Goal: Task Accomplishment & Management: Manage account settings

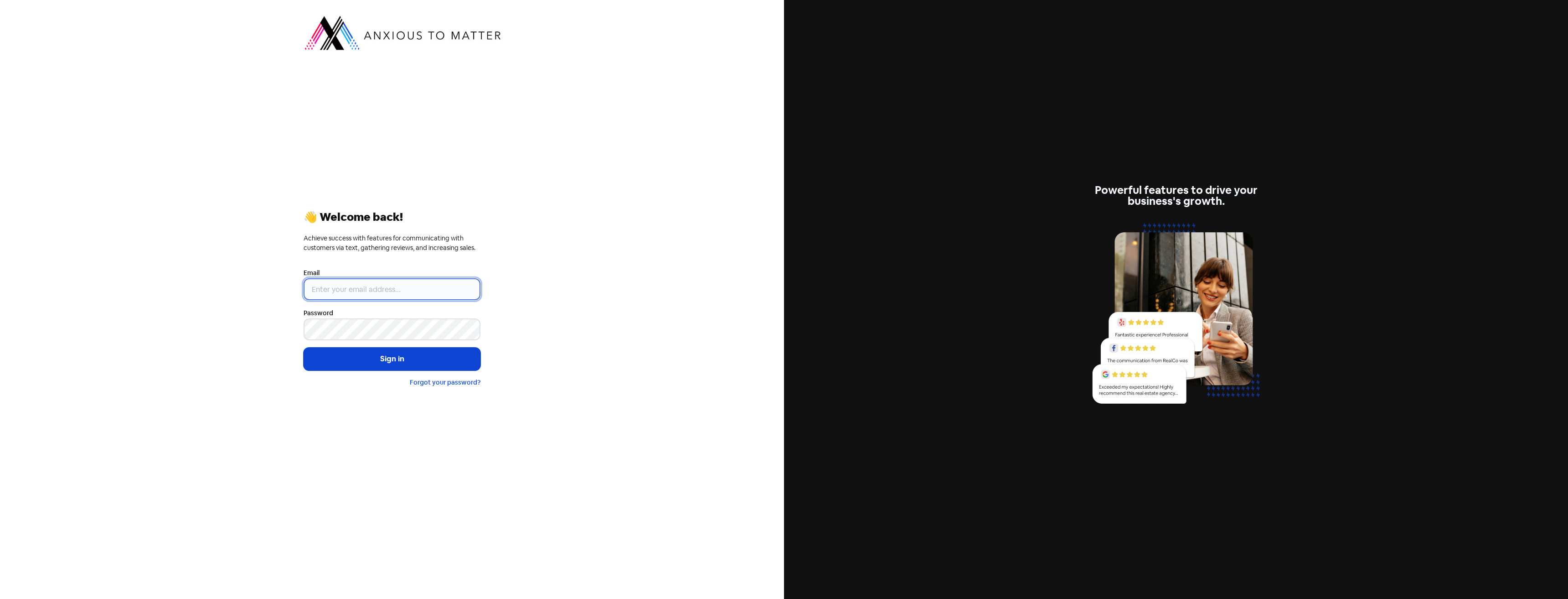
type input "[EMAIL_ADDRESS][DOMAIN_NAME]"
click at [399, 362] on button "Sign in" at bounding box center [391, 358] width 177 height 22
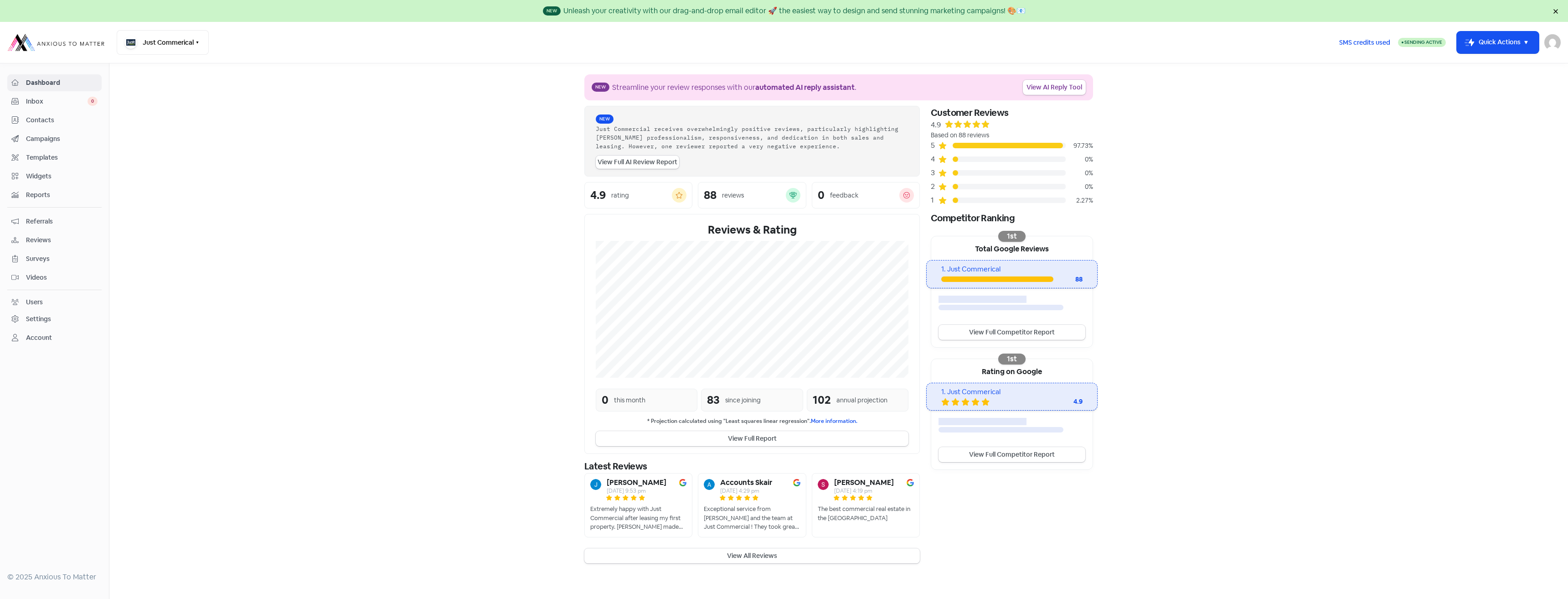
click at [26, 117] on span "Contacts" at bounding box center [62, 120] width 71 height 9
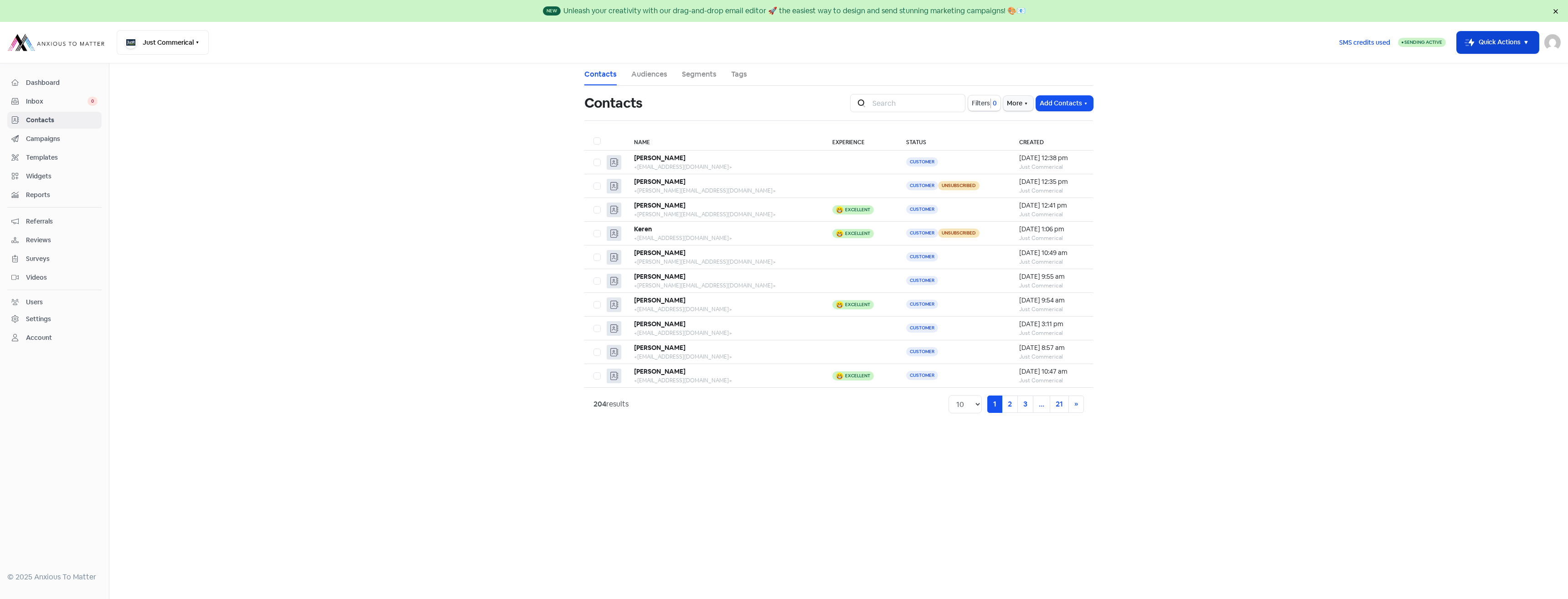
click at [1514, 42] on button "Icon For Thunder-move Quick Actions" at bounding box center [1498, 42] width 82 height 22
click at [1494, 69] on button "Add new contact" at bounding box center [1490, 65] width 94 height 18
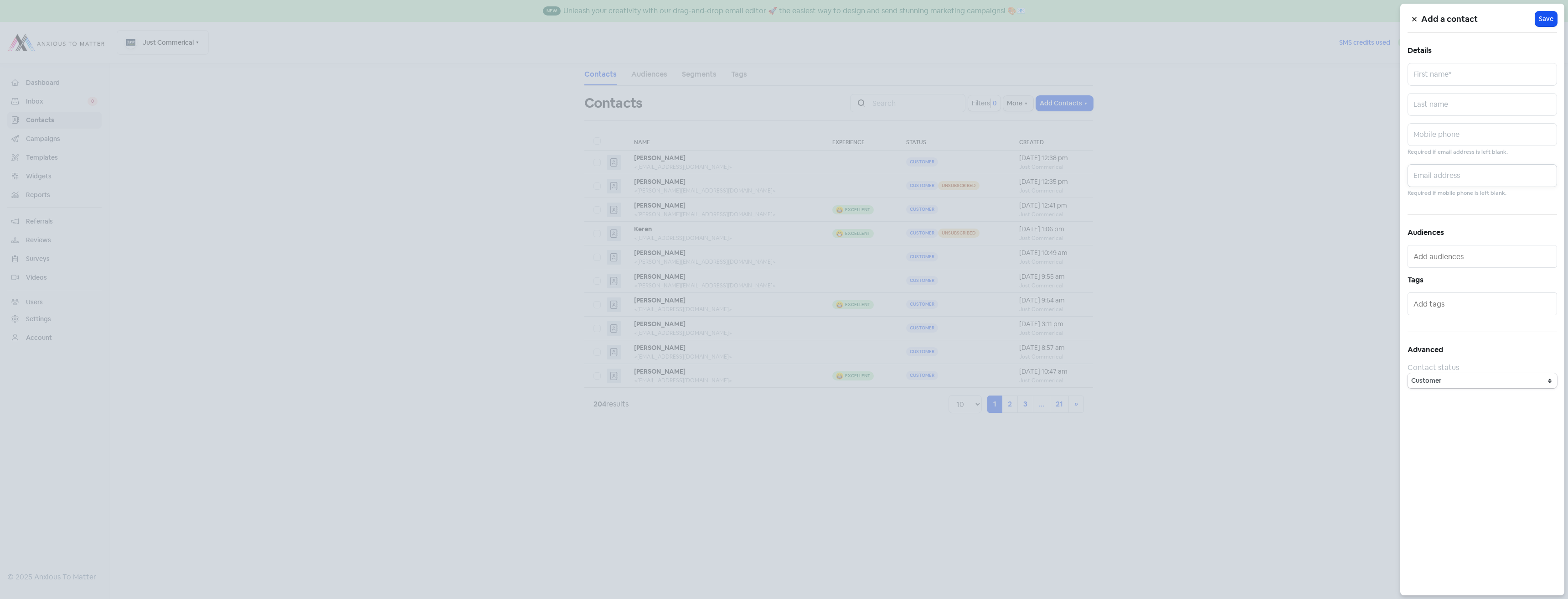
click at [1423, 172] on input "text" at bounding box center [1482, 175] width 150 height 22
paste input "poratfamily18@gmail.com"
type input "poratfamily18@gmail.com"
click at [1421, 77] on input "text" at bounding box center [1482, 74] width 150 height 22
type input "Mia"
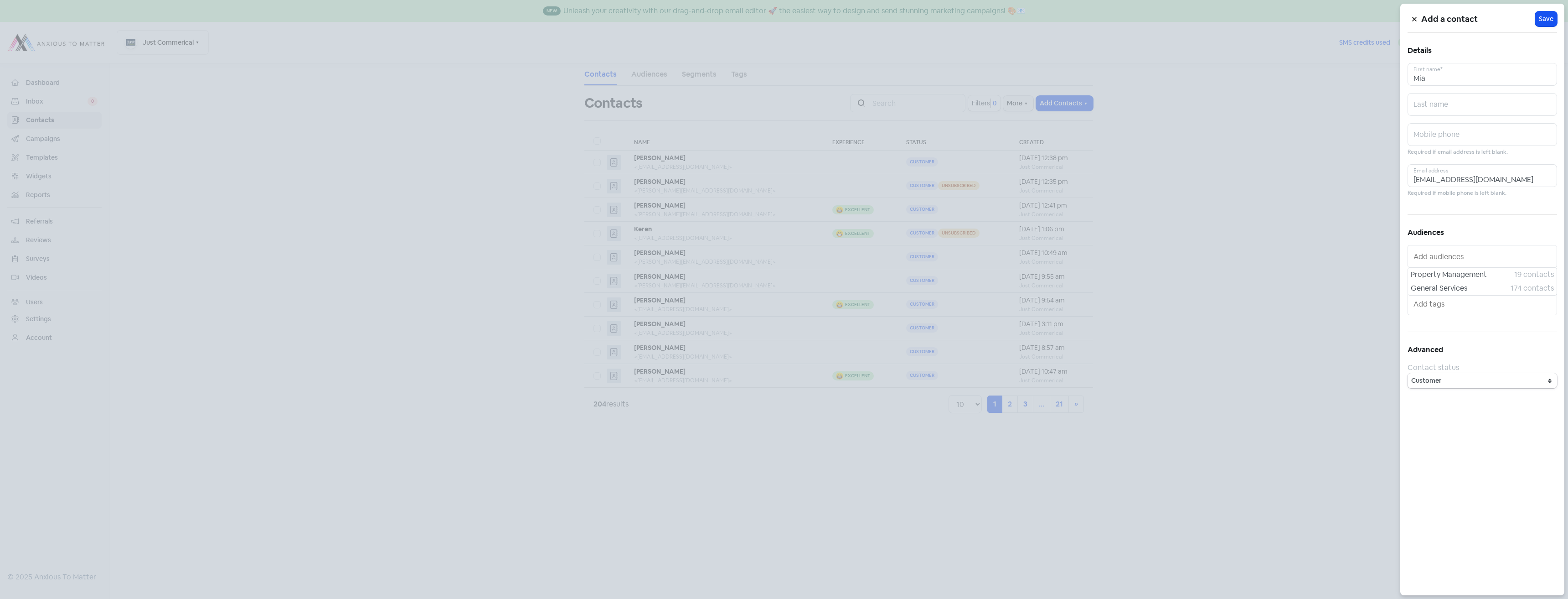
click at [1492, 259] on input "text" at bounding box center [1483, 256] width 139 height 15
click at [1479, 285] on span "General Services" at bounding box center [1460, 288] width 100 height 11
click at [1542, 16] on span "Save" at bounding box center [1546, 19] width 15 height 9
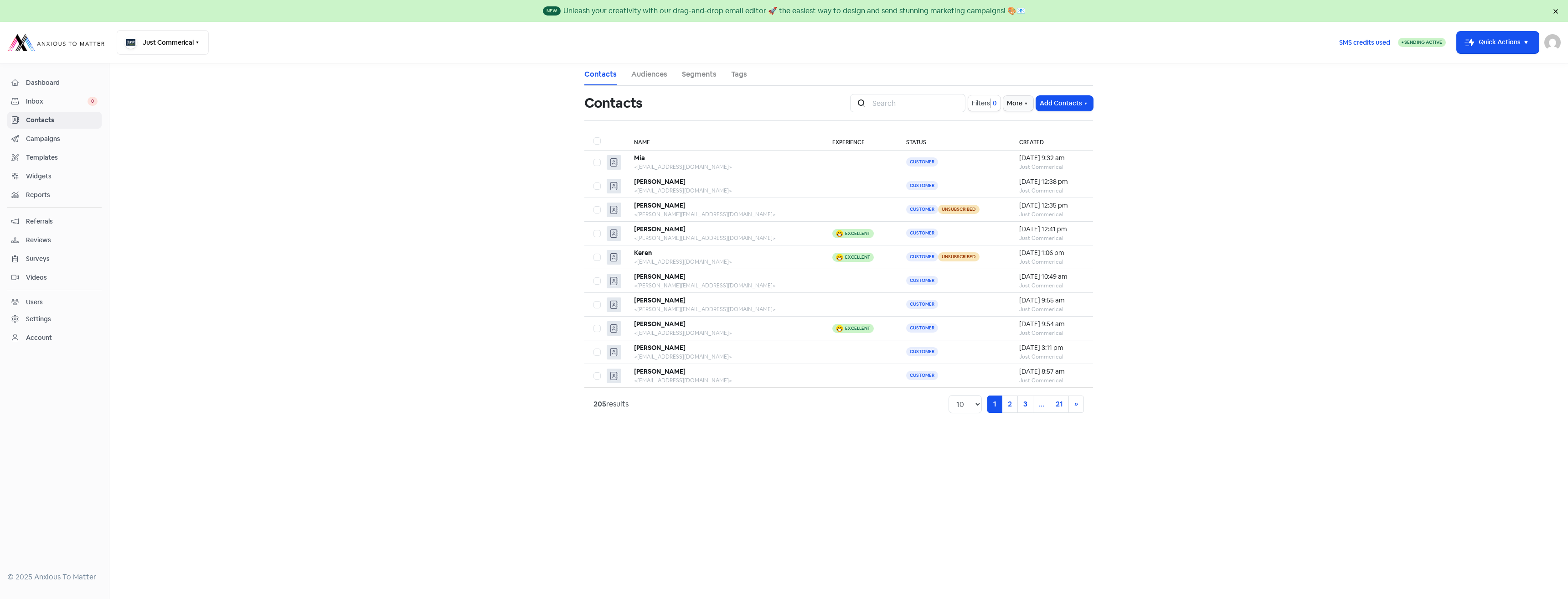
click at [53, 85] on span "Dashboard" at bounding box center [62, 82] width 71 height 9
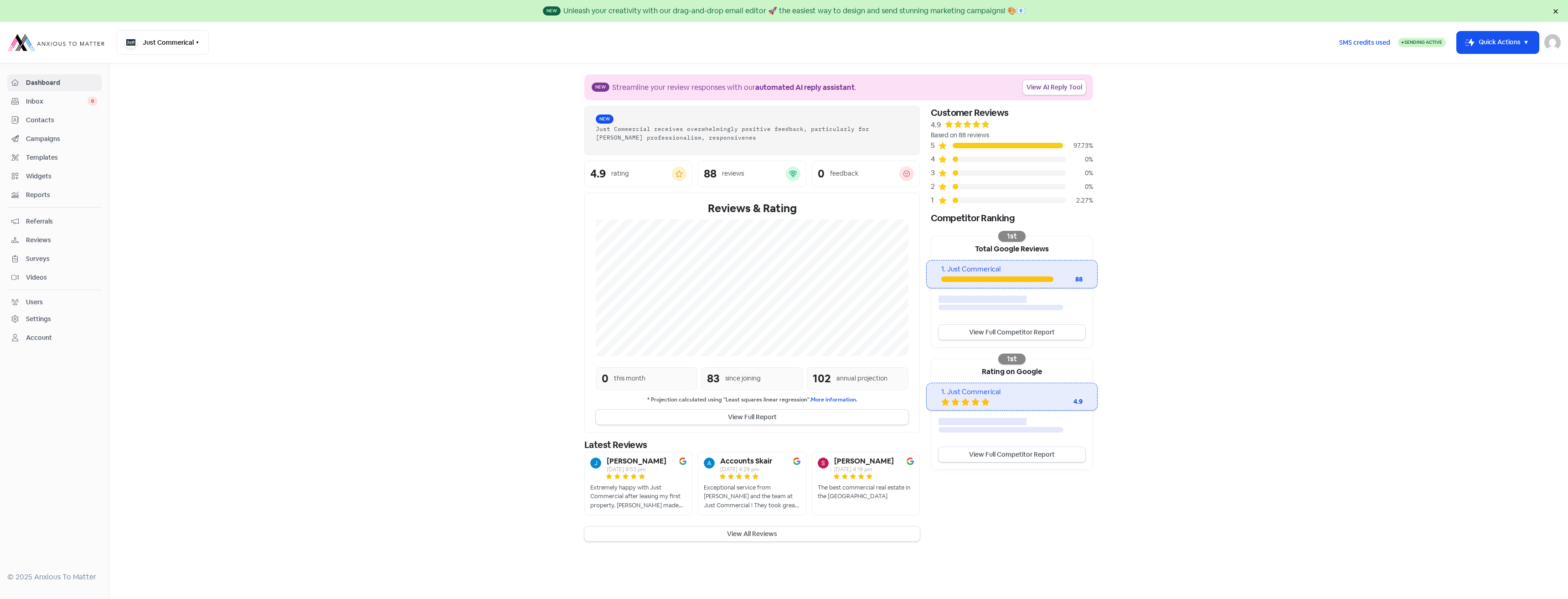
click at [1045, 334] on link "View Full Competitor Report" at bounding box center [1011, 332] width 147 height 15
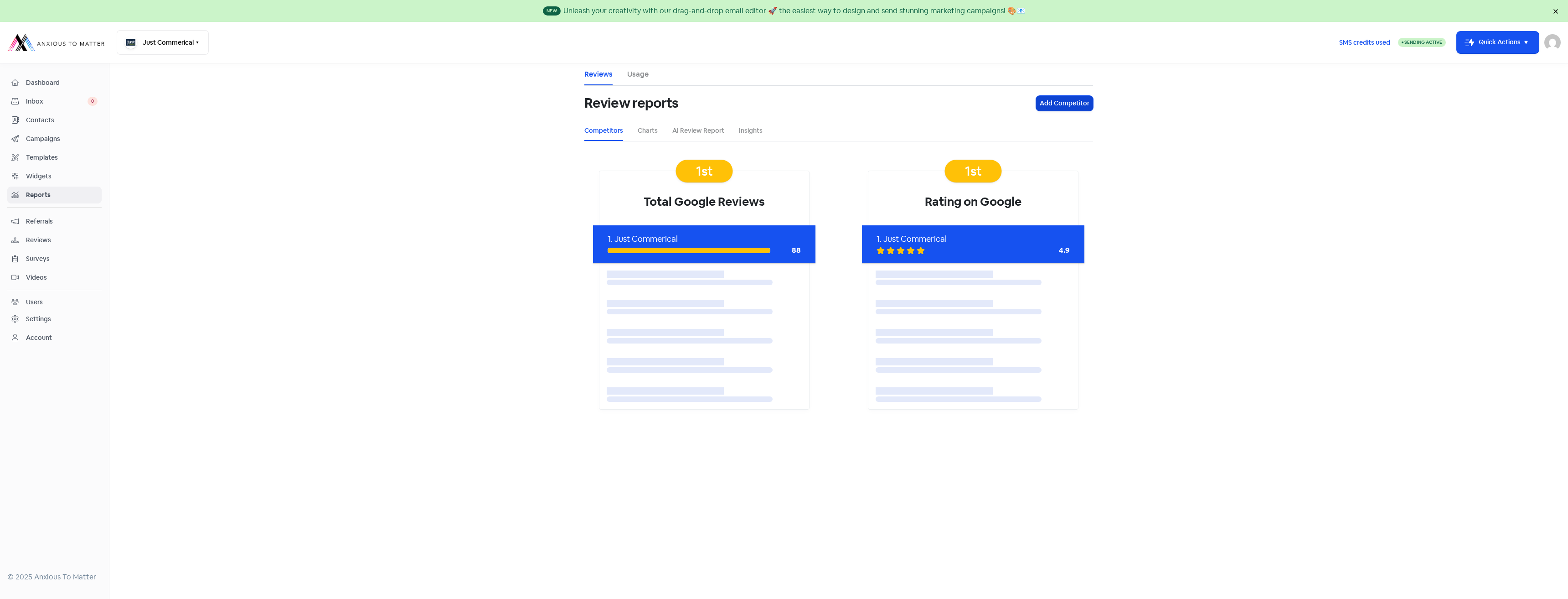
click at [1057, 99] on button "Add Competitor" at bounding box center [1064, 103] width 57 height 15
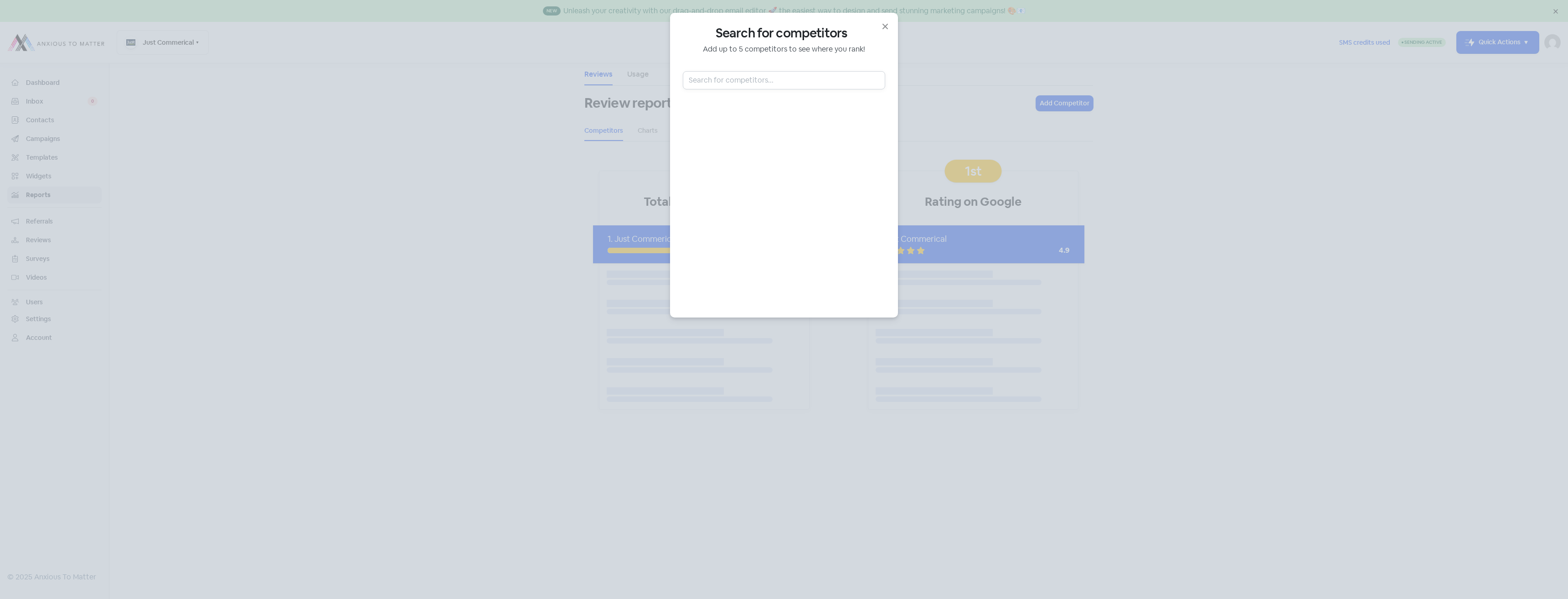
click at [808, 80] on input "text" at bounding box center [784, 80] width 202 height 18
click at [747, 78] on input "text" at bounding box center [784, 80] width 202 height 18
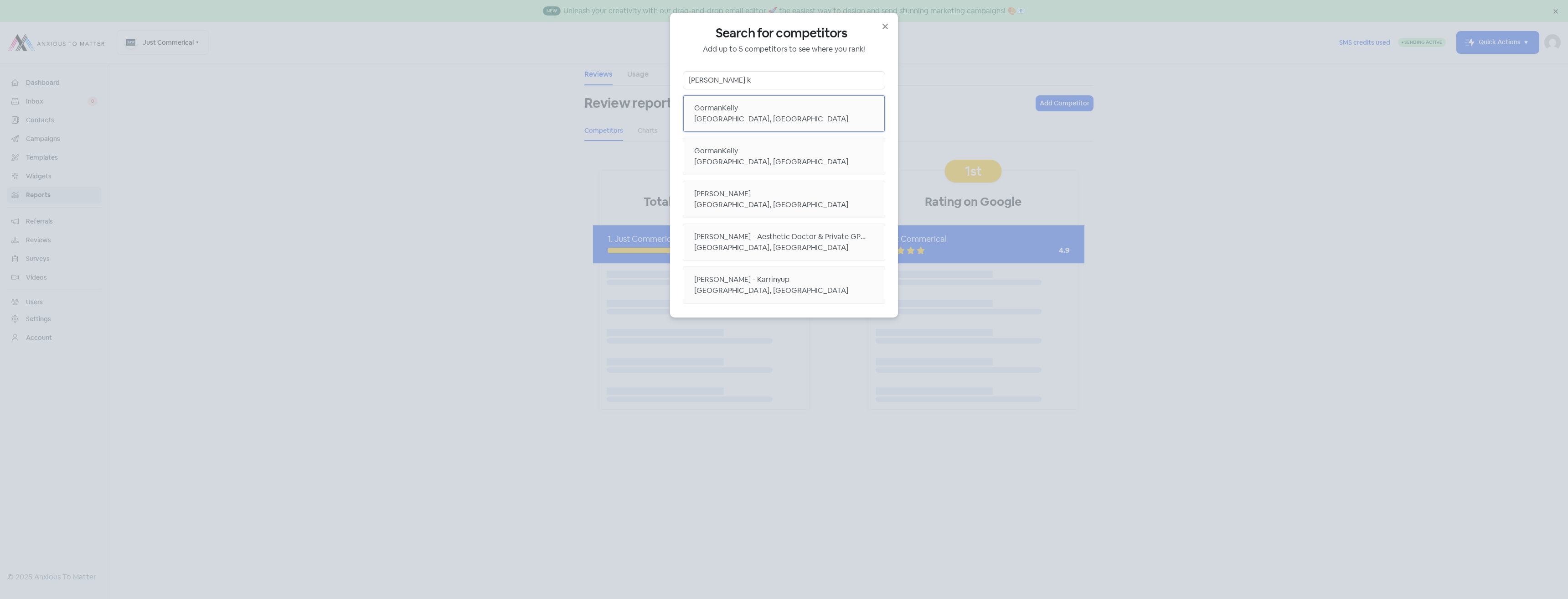
click at [746, 112] on div "GormanKelly" at bounding box center [784, 109] width 180 height 11
click at [745, 84] on input "gorman k" at bounding box center [784, 80] width 202 height 18
drag, startPoint x: 745, startPoint y: 84, endPoint x: 680, endPoint y: 74, distance: 65.8
click at [680, 74] on div "Search for competitors Add up to 5 competitors to see where you rank! gorman k …" at bounding box center [784, 165] width 228 height 304
type input "tsimos"
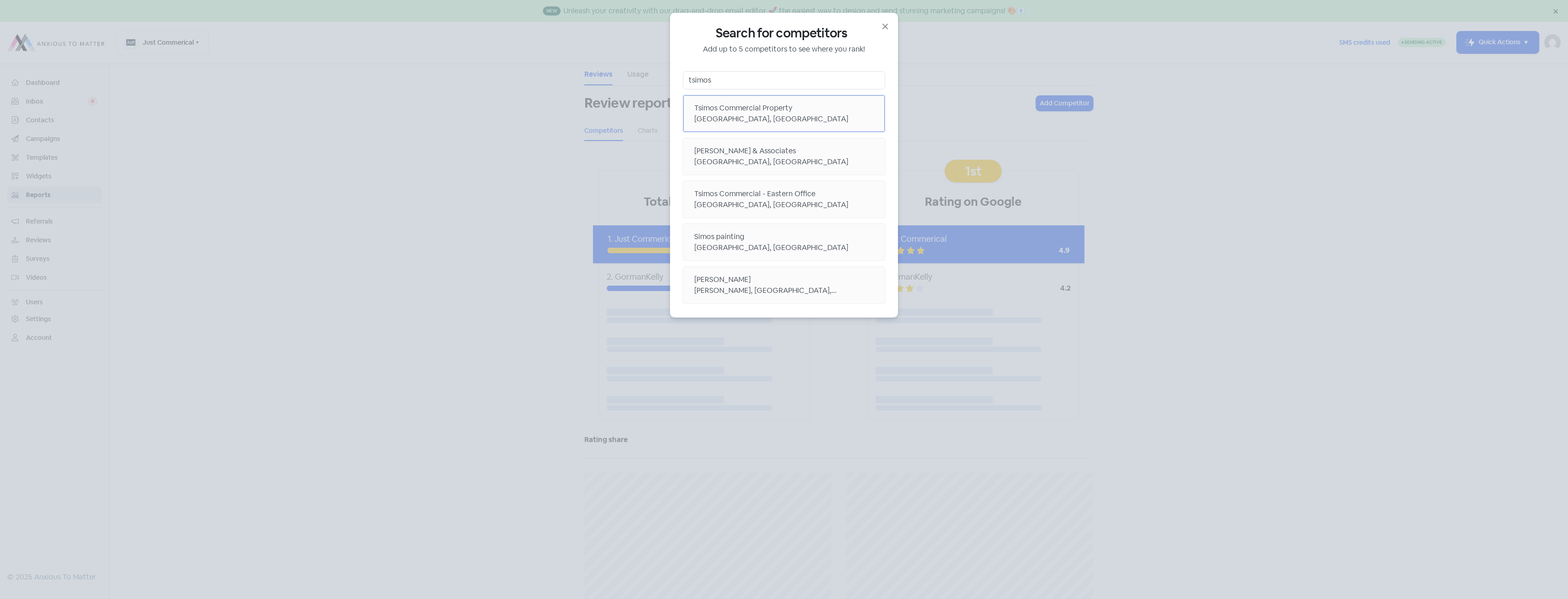
click at [719, 110] on div "Tsimos Commercial Property" at bounding box center [784, 109] width 180 height 11
drag, startPoint x: 719, startPoint y: 84, endPoint x: 669, endPoint y: 71, distance: 51.7
click at [669, 71] on div "Search for competitors Add up to 5 competitors to see where you rank! tsimos Ts…" at bounding box center [784, 300] width 1568 height 599
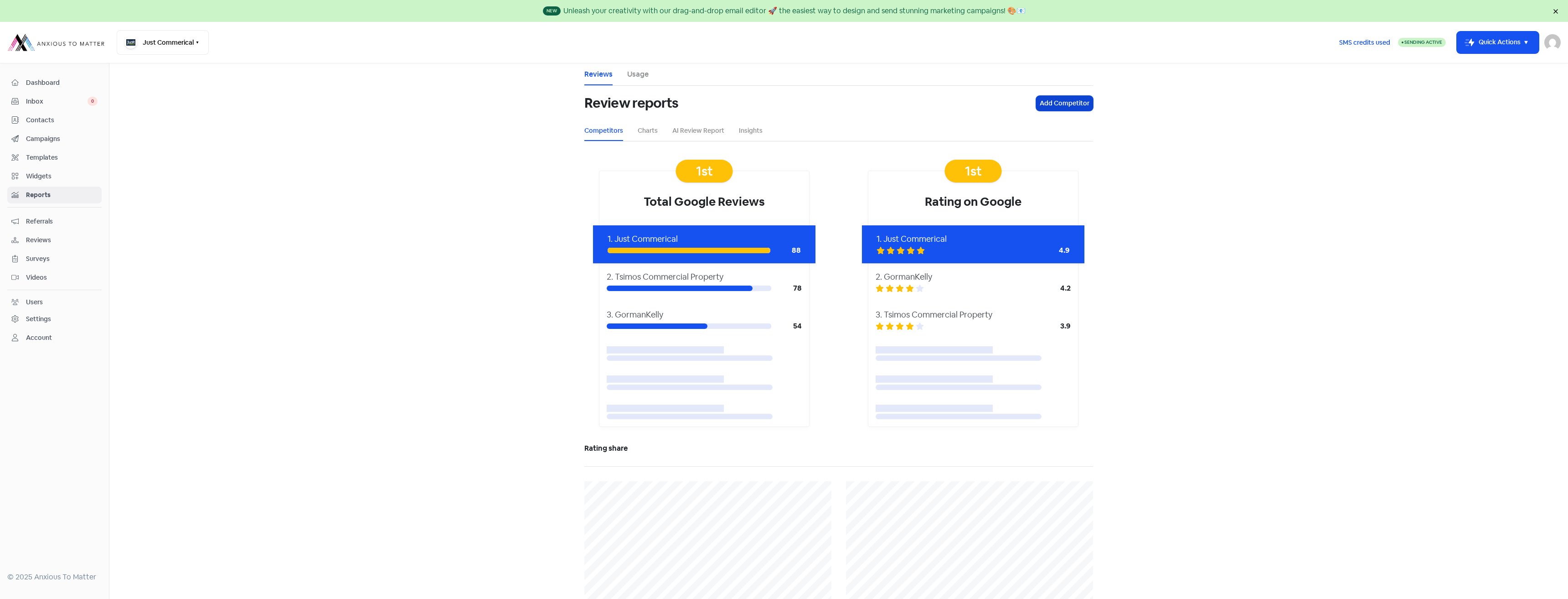
click at [1068, 107] on button "Add Competitor" at bounding box center [1064, 103] width 57 height 15
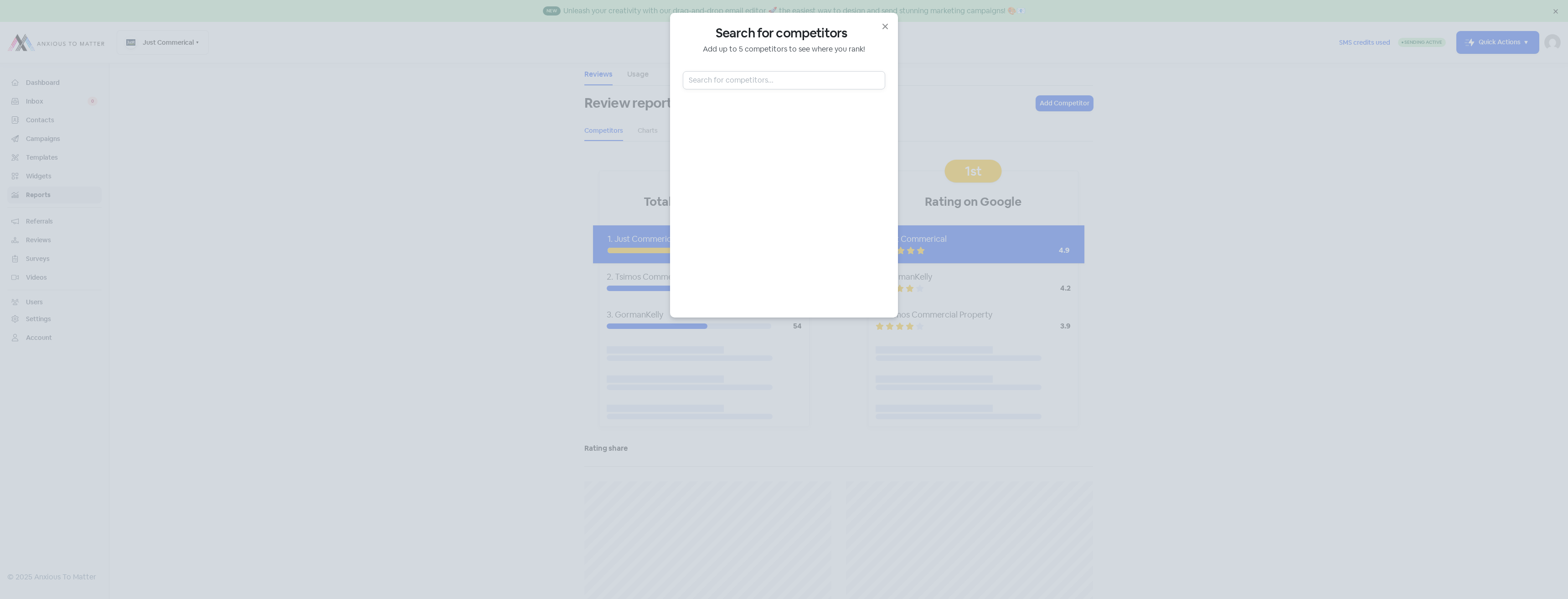
click at [733, 83] on input "text" at bounding box center [784, 80] width 202 height 18
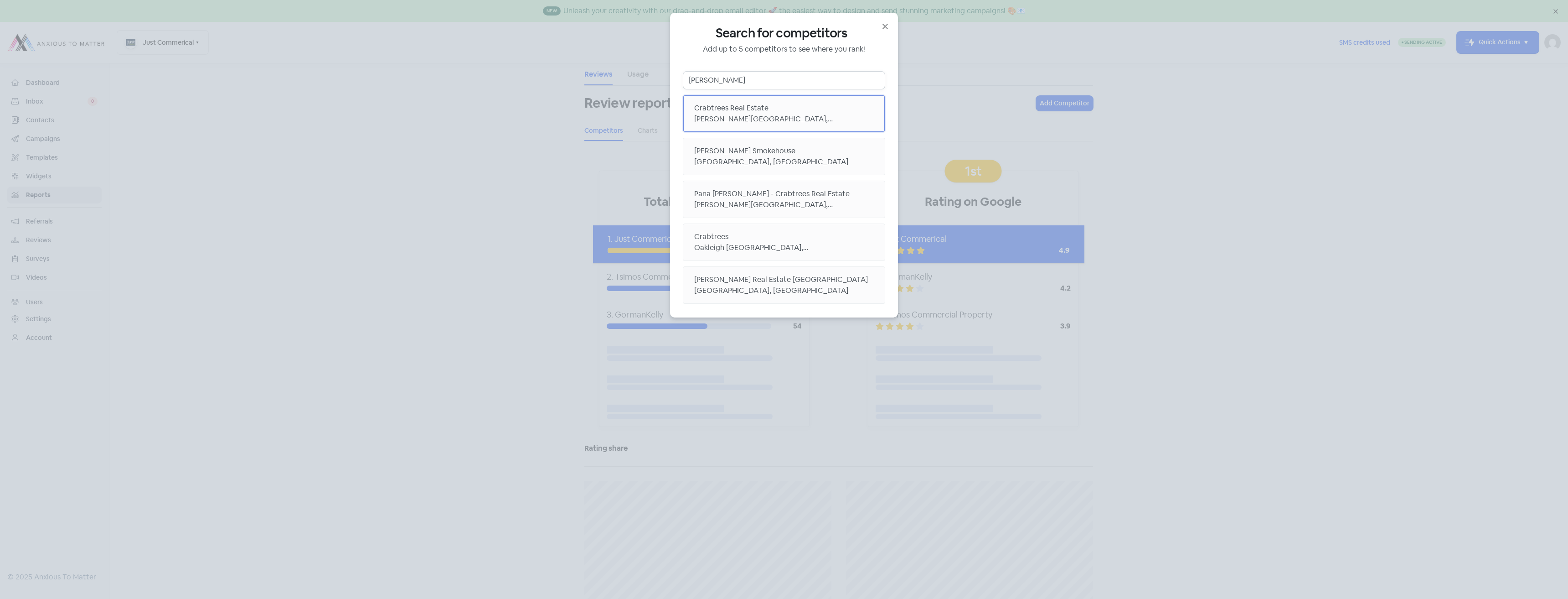
type input "crabtree"
click at [732, 119] on div "Atherton Road, Oakleigh VIC, Australia" at bounding box center [784, 119] width 180 height 11
click at [885, 26] on icon "button" at bounding box center [885, 26] width 6 height 6
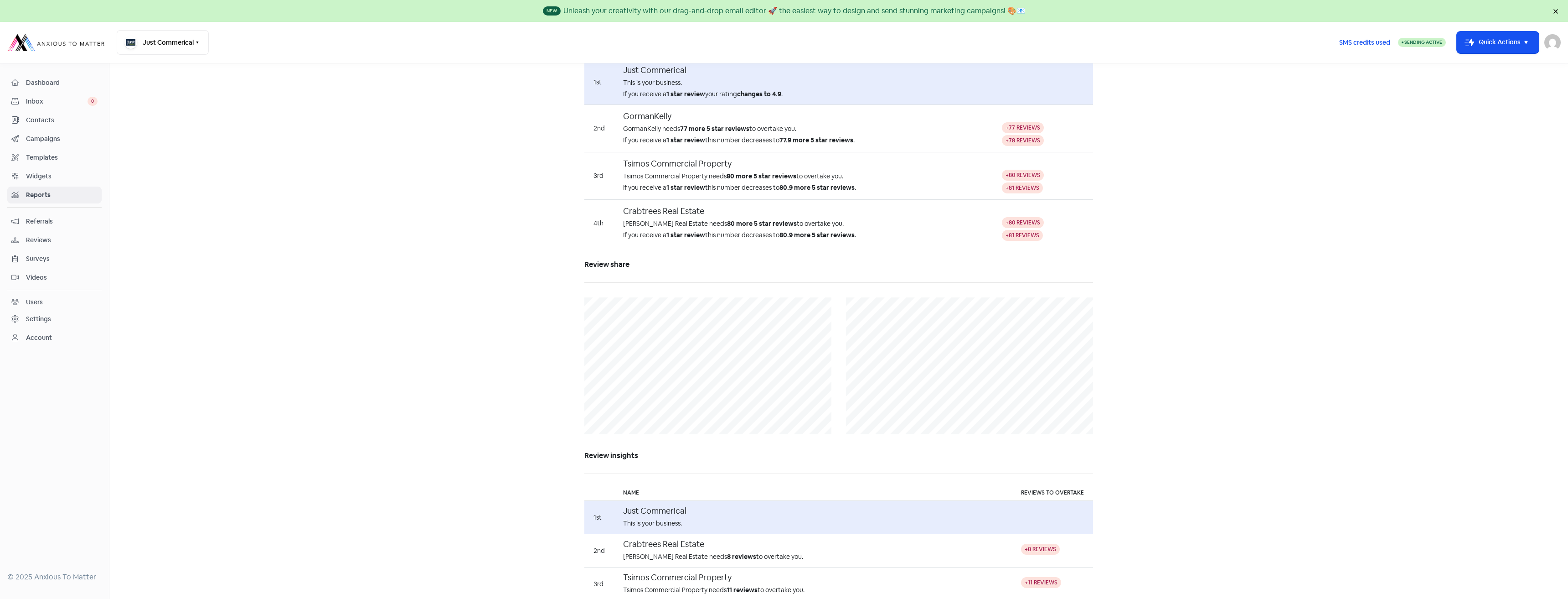
scroll to position [679, 0]
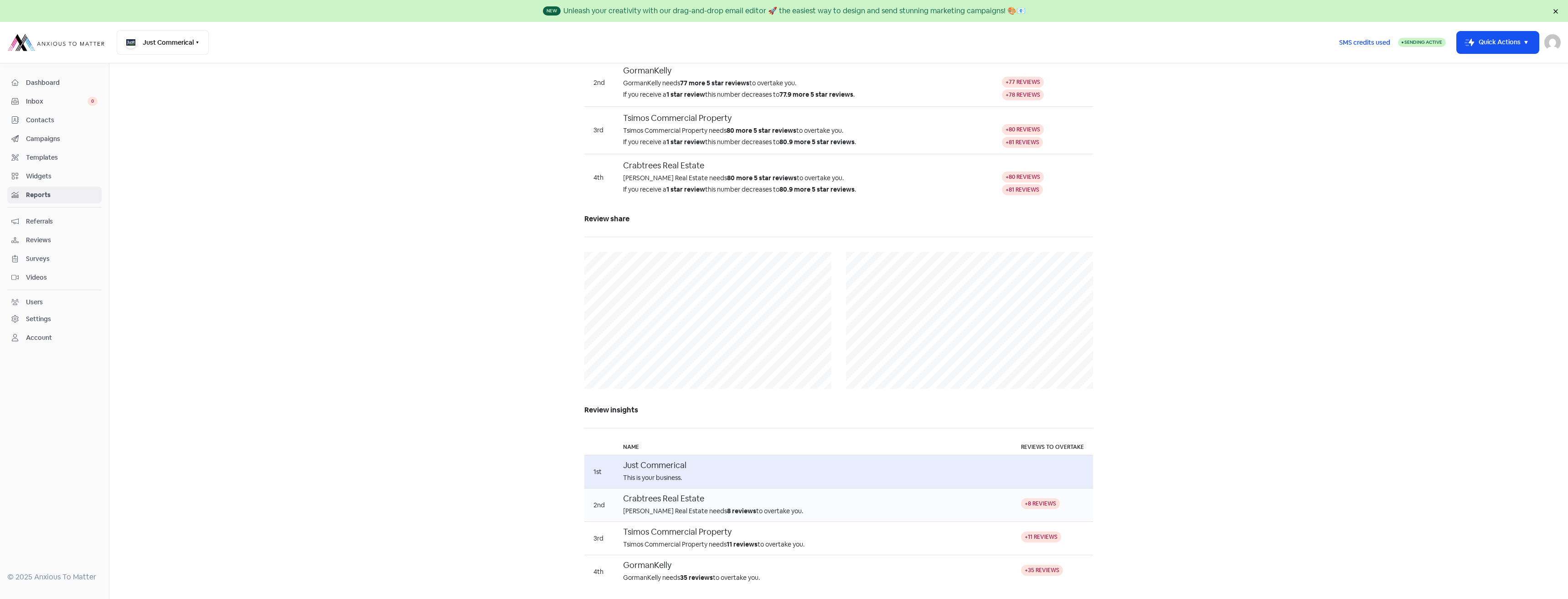
click at [971, 509] on div "Crabtrees Real Estate needs 8 reviews to overtake you." at bounding box center [813, 511] width 380 height 9
click at [1030, 506] on div "+8 reviews" at bounding box center [1039, 504] width 38 height 11
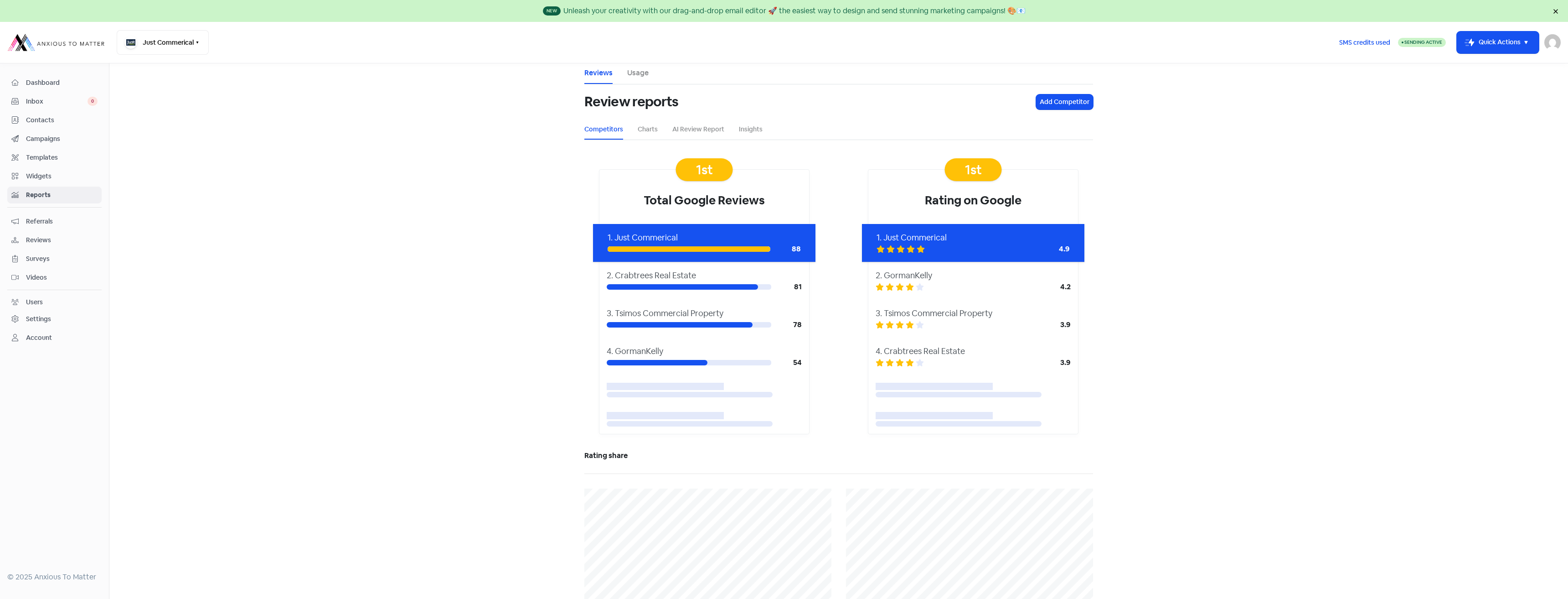
scroll to position [0, 0]
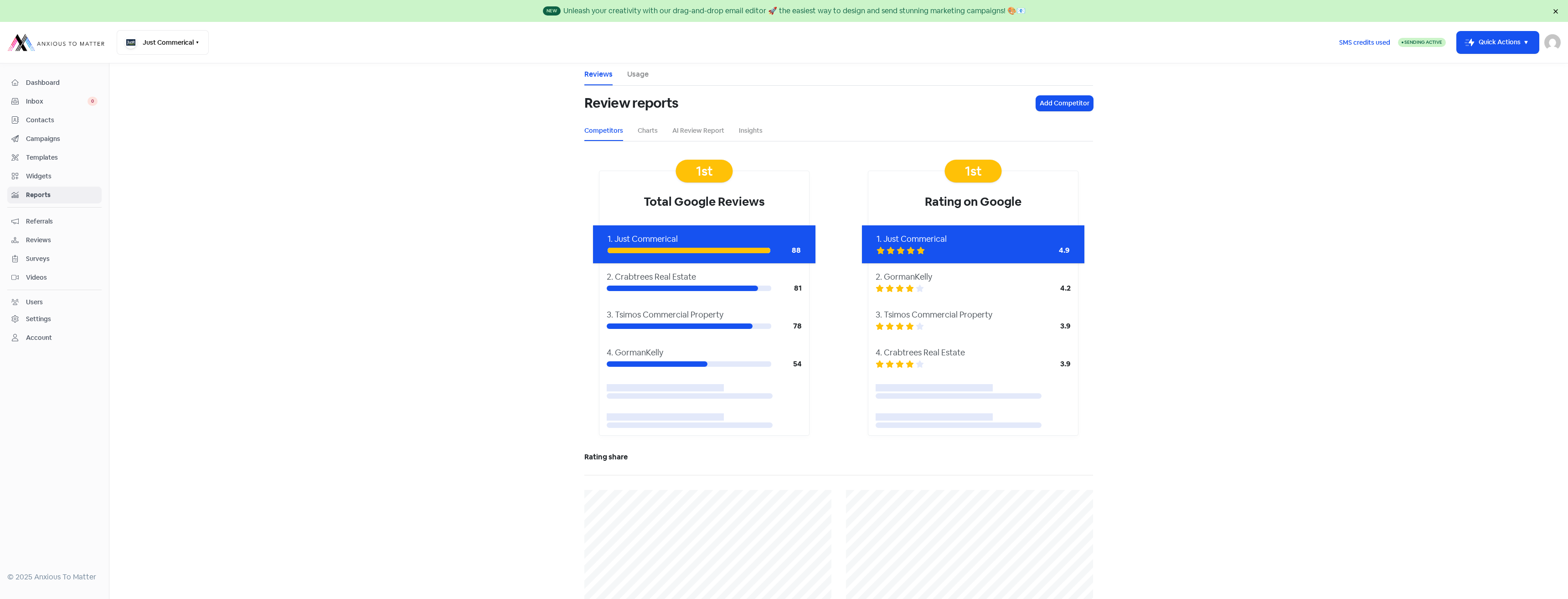
click at [639, 76] on link "Usage" at bounding box center [637, 75] width 22 height 11
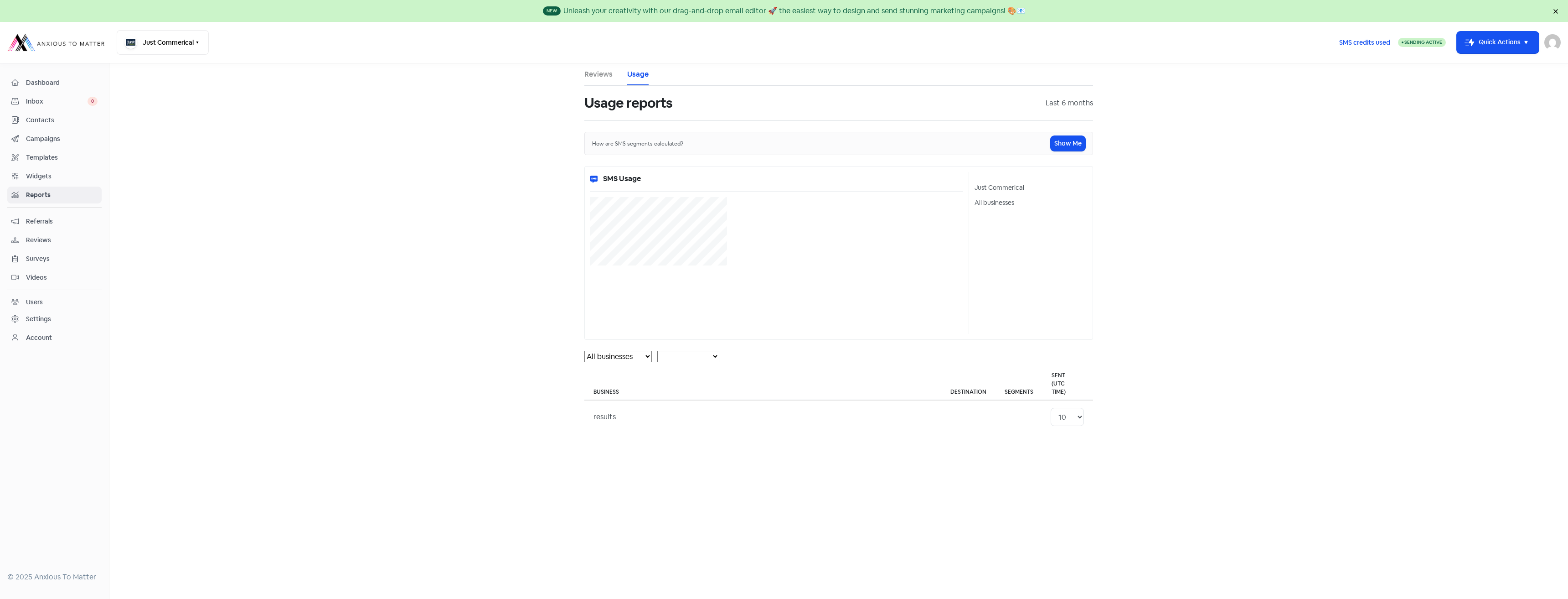
select select "[object Object]"
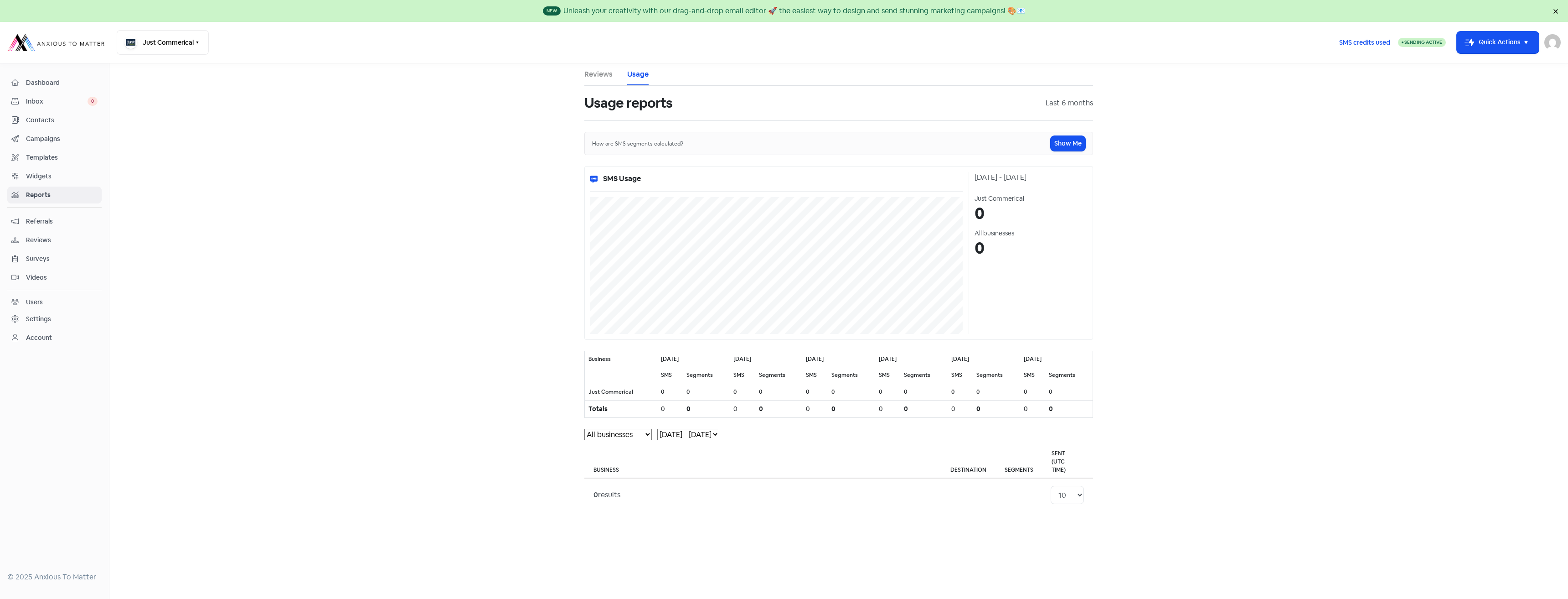
click at [603, 69] on link "Reviews" at bounding box center [598, 75] width 28 height 11
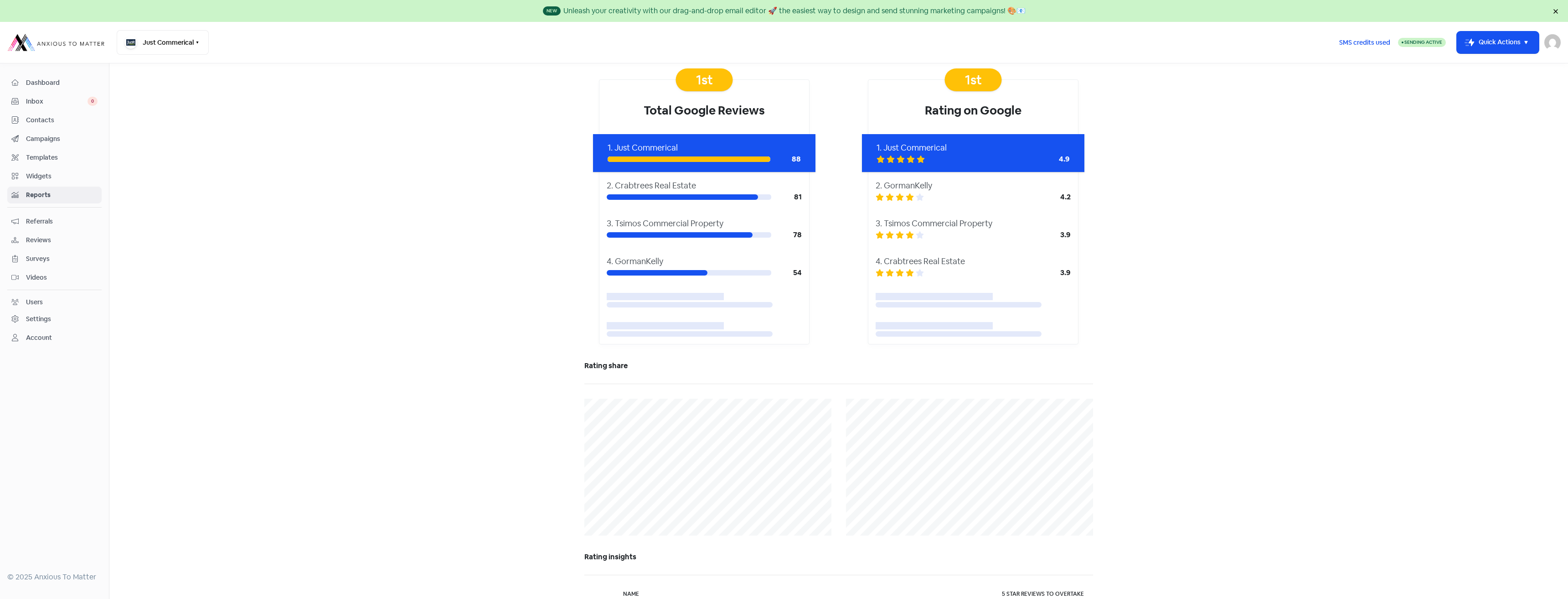
scroll to position [46, 0]
